Goal: Task Accomplishment & Management: Use online tool/utility

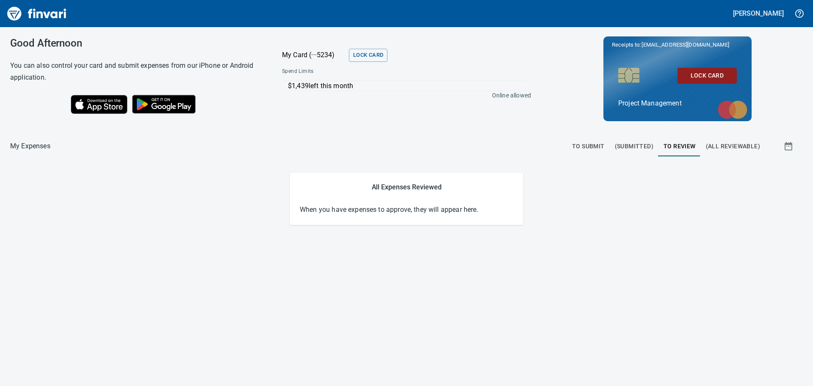
click at [684, 146] on span "To Review" at bounding box center [680, 146] width 32 height 11
click at [737, 146] on span "(All Reviewable)" at bounding box center [733, 146] width 54 height 11
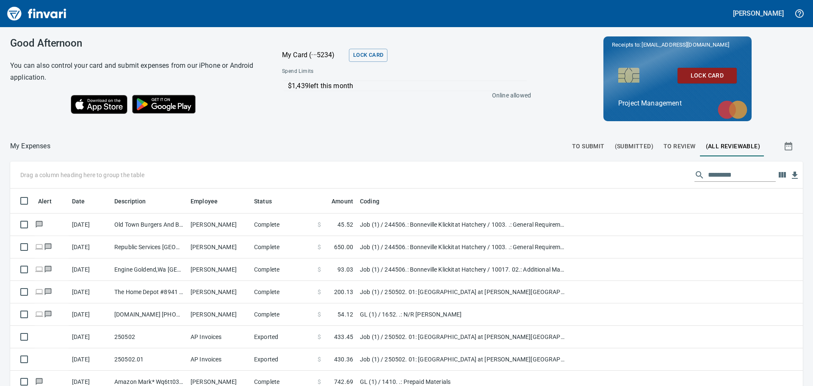
scroll to position [286, 774]
click at [677, 146] on span "To Review" at bounding box center [680, 146] width 32 height 11
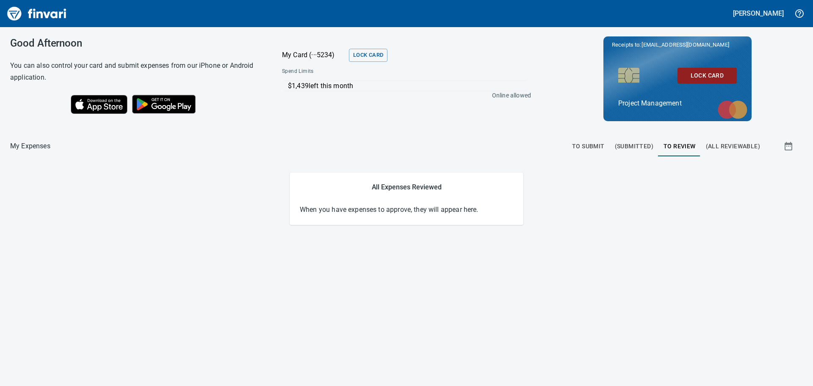
click at [594, 149] on span "To Submit" at bounding box center [588, 146] width 33 height 11
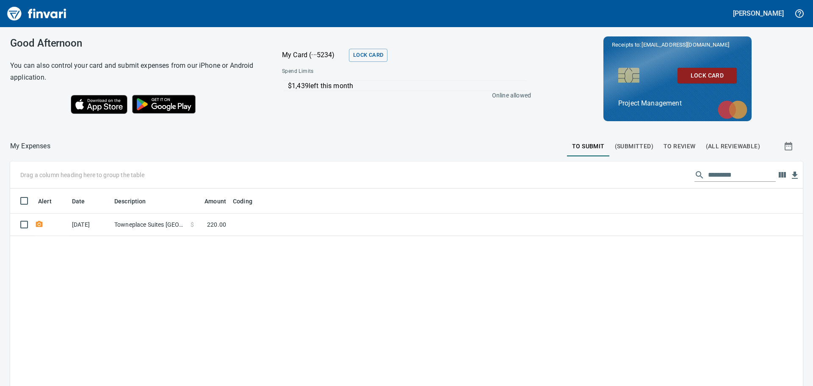
scroll to position [286, 780]
click at [681, 143] on span "To Review" at bounding box center [680, 146] width 32 height 11
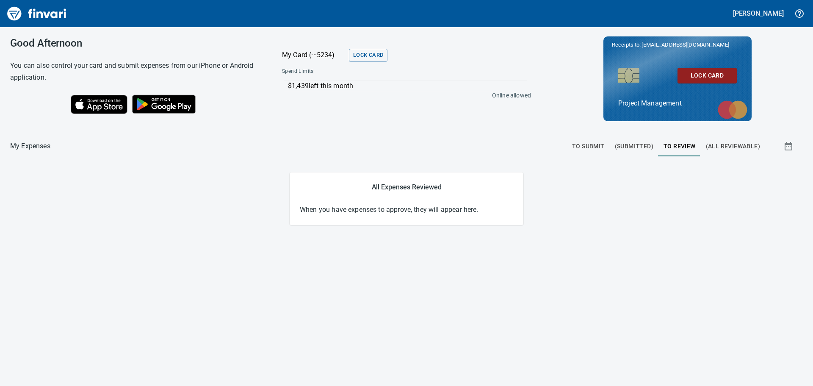
click at [635, 148] on span "(Submitted)" at bounding box center [634, 146] width 39 height 11
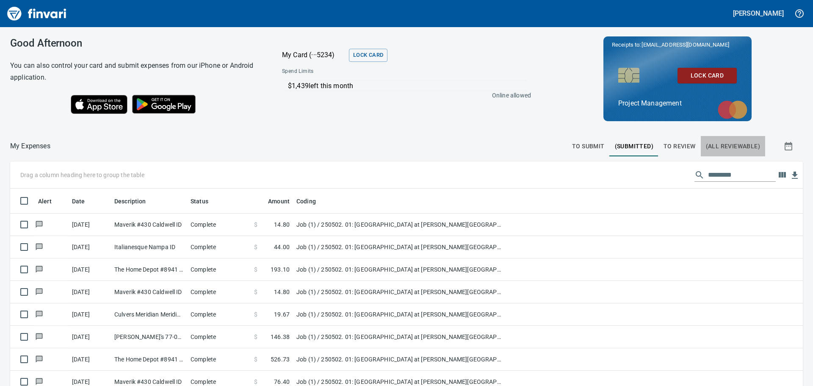
click at [723, 144] on span "(All Reviewable)" at bounding box center [733, 146] width 54 height 11
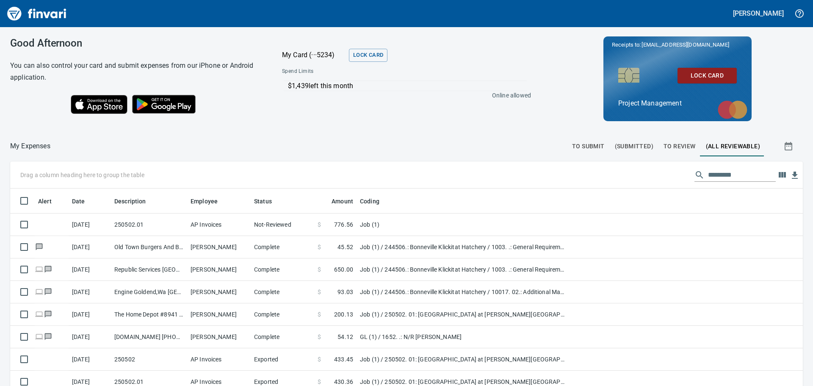
scroll to position [286, 774]
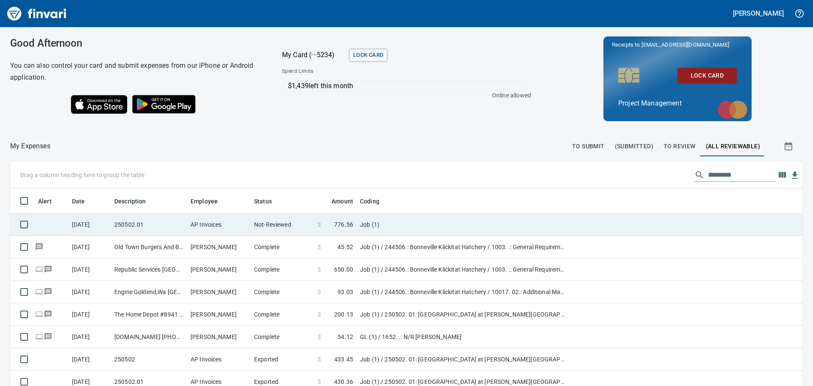
click at [208, 223] on td "AP Invoices" at bounding box center [219, 224] width 64 height 22
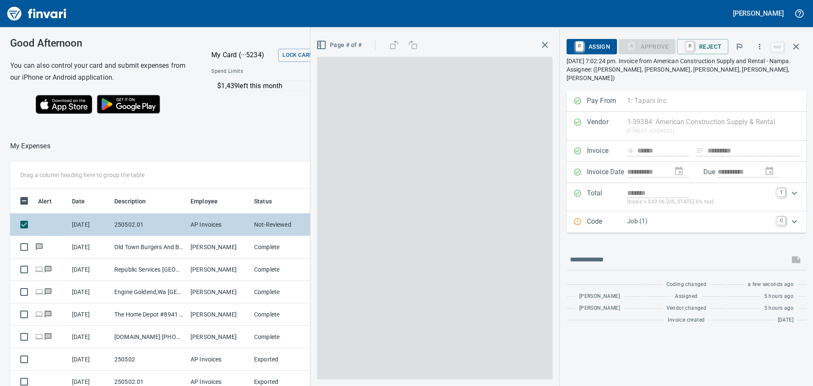
scroll to position [286, 562]
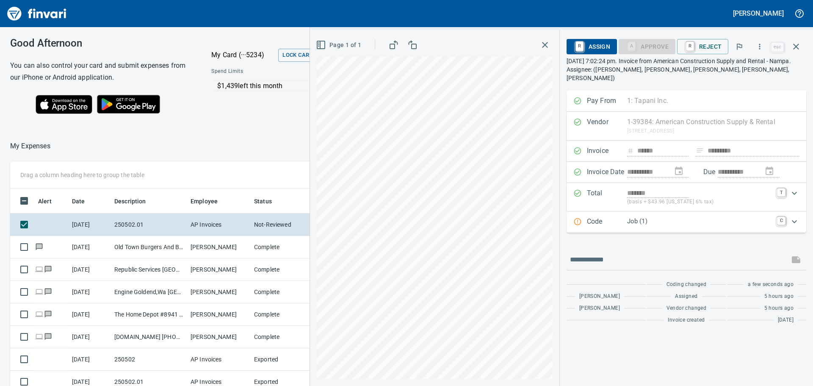
click at [642, 216] on p "Job (1)" at bounding box center [699, 221] width 145 height 10
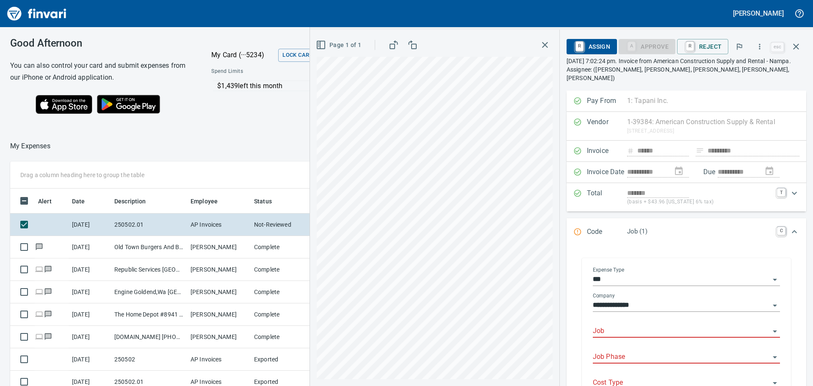
click at [657, 274] on input "***" at bounding box center [681, 280] width 177 height 12
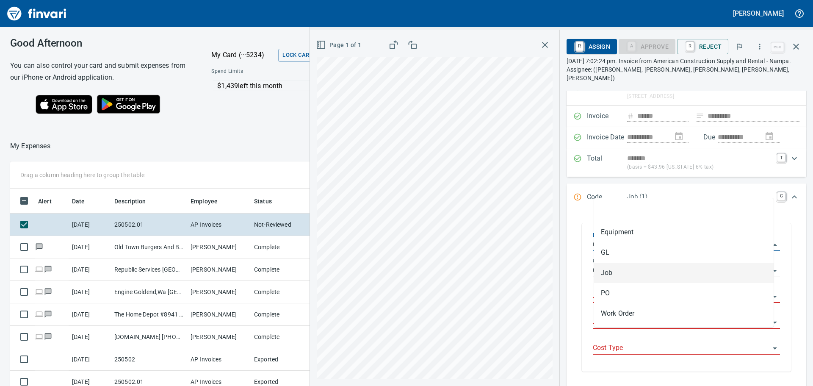
scroll to position [0, 0]
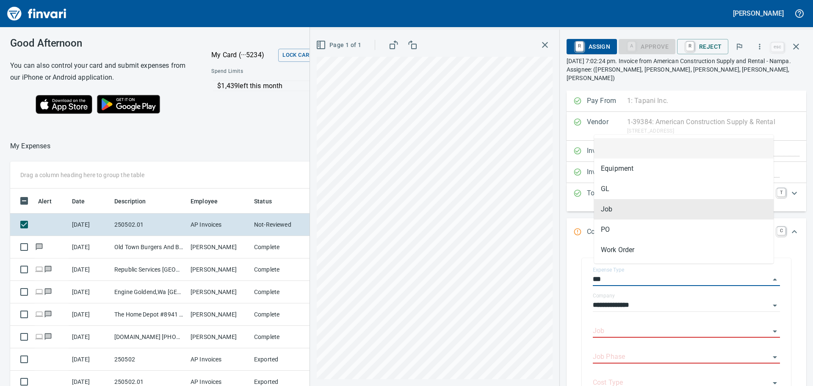
click at [576, 281] on div "**********" at bounding box center [686, 331] width 226 height 165
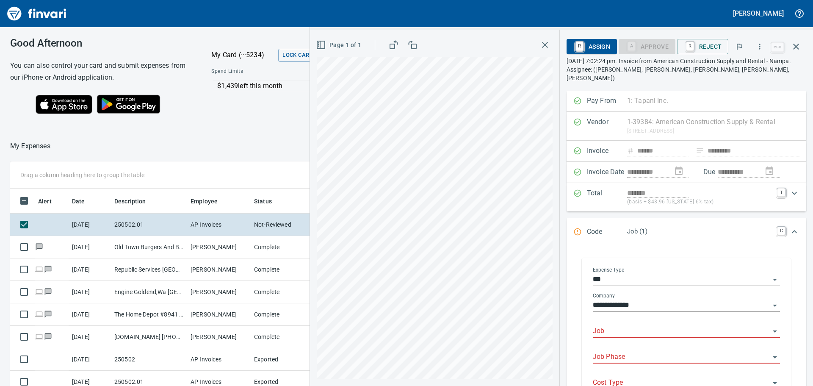
click at [632, 325] on input "Job" at bounding box center [681, 331] width 177 height 12
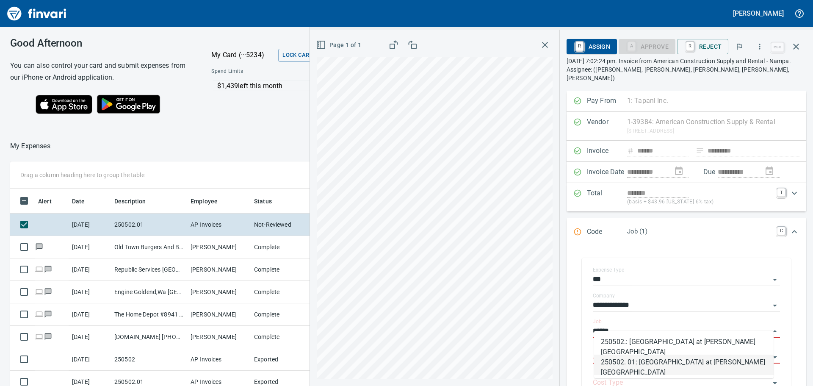
click at [669, 368] on li "250502. 01: [GEOGRAPHIC_DATA] at [PERSON_NAME][GEOGRAPHIC_DATA]" at bounding box center [684, 364] width 180 height 20
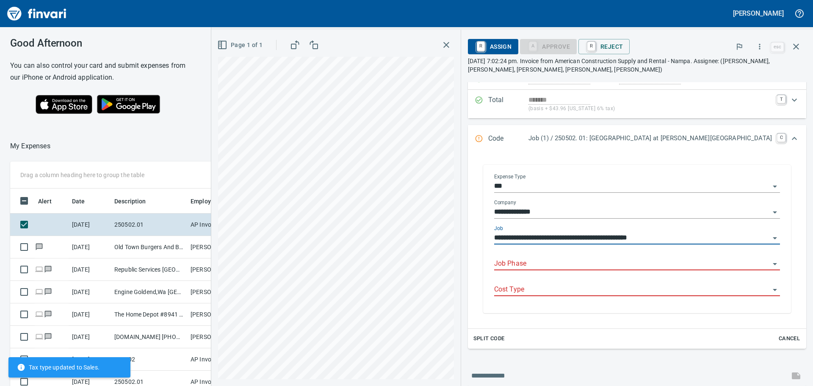
type input "**********"
click at [649, 269] on input "Job Phase" at bounding box center [632, 264] width 276 height 12
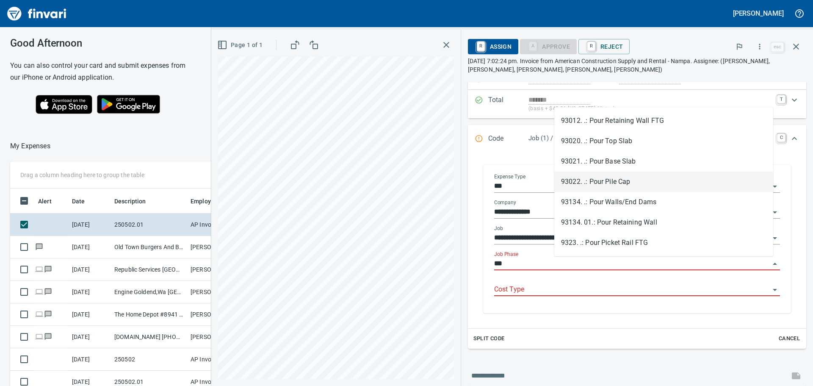
click at [610, 180] on li "93022. .: Pour Pile Cap" at bounding box center [663, 182] width 219 height 20
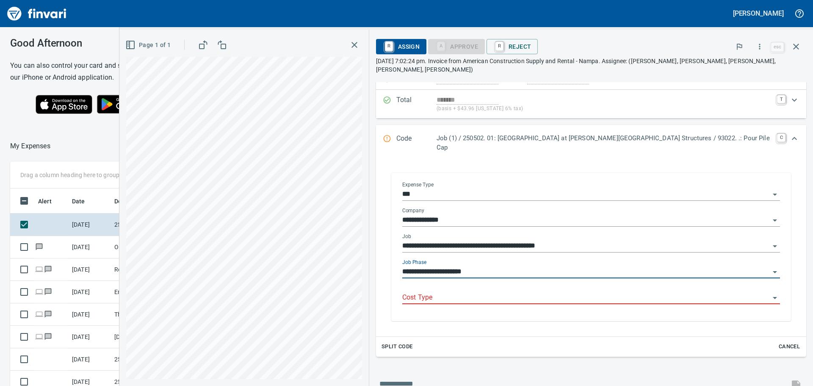
type input "**********"
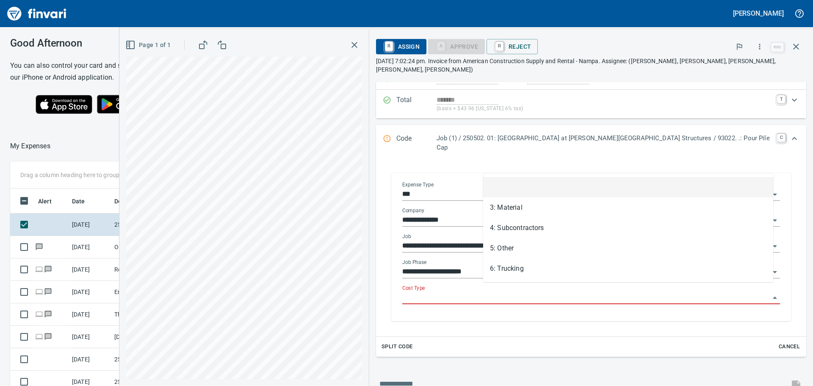
click at [543, 292] on input "Cost Type" at bounding box center [586, 298] width 368 height 12
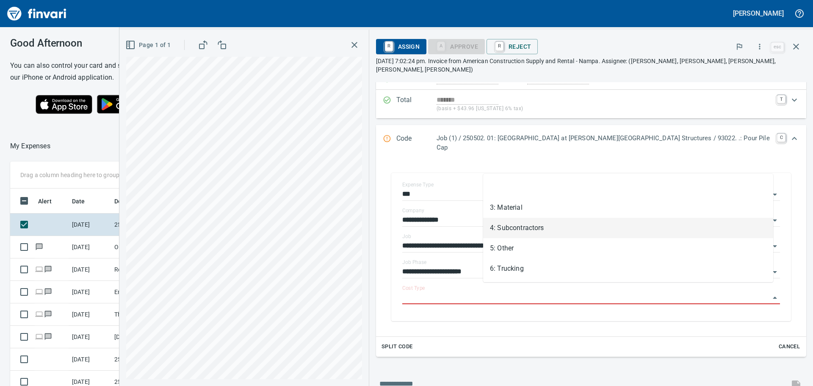
click at [512, 209] on li "3: Material" at bounding box center [628, 207] width 290 height 20
type input "**********"
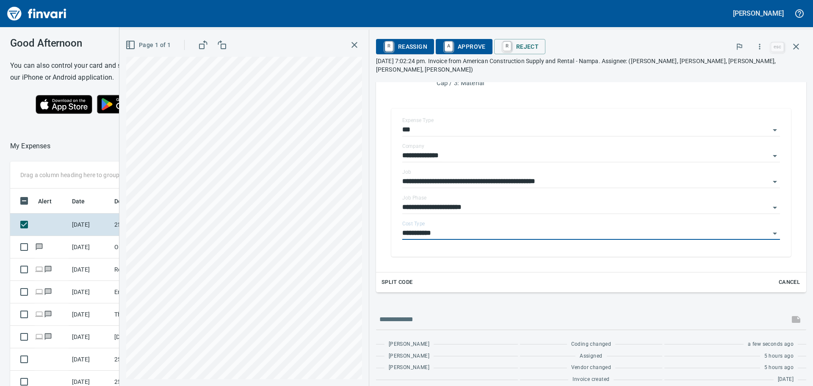
click at [486, 48] on span "A Approve" at bounding box center [464, 46] width 43 height 14
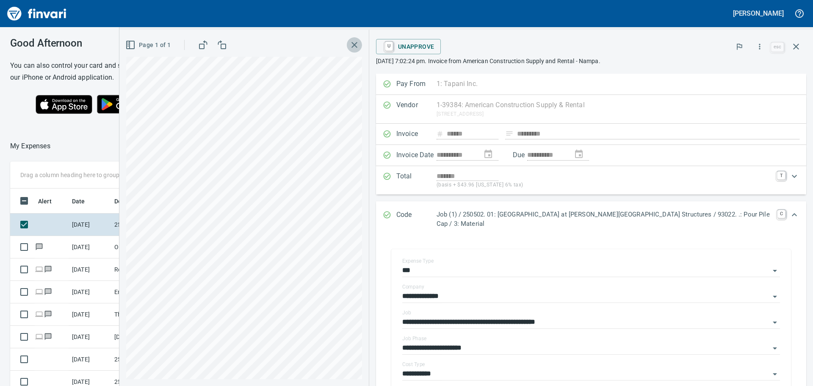
click at [360, 42] on icon "button" at bounding box center [354, 45] width 10 height 10
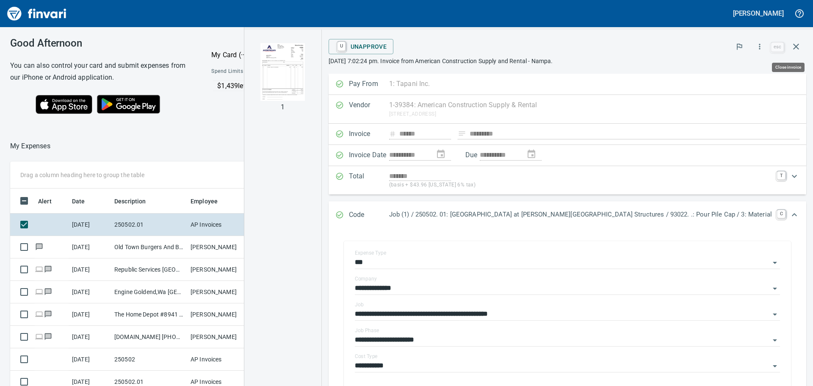
click at [800, 46] on icon "button" at bounding box center [796, 47] width 10 height 10
